Goal: Check status: Check status

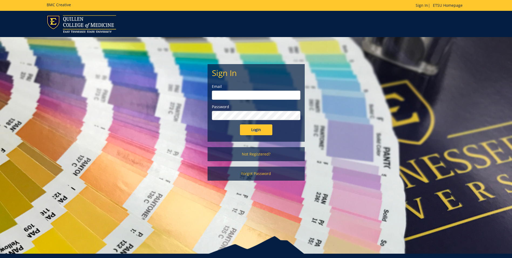
type input "smithat2@etsu.edu"
click at [252, 129] on input "Login" at bounding box center [256, 129] width 32 height 11
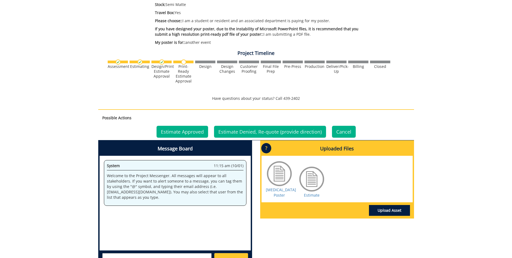
scroll to position [169, 0]
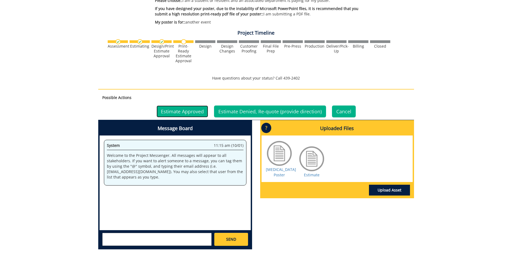
click at [199, 112] on link "Estimate Approved" at bounding box center [183, 111] width 52 height 12
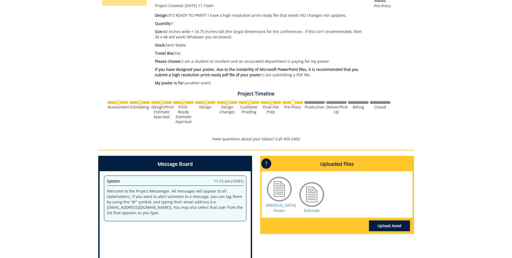
scroll to position [135, 0]
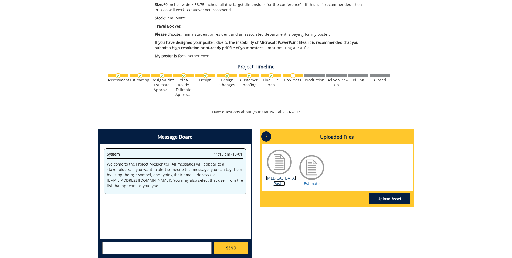
click at [281, 178] on link "[MEDICAL_DATA] Poster" at bounding box center [281, 180] width 30 height 11
click at [493, 80] on div "260675-A AbigailHorrar-Posters: Scientific/Research Estimate Approver: shahd@ma…" at bounding box center [256, 91] width 512 height 341
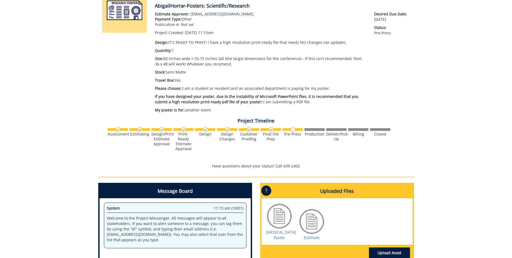
scroll to position [0, 0]
